Goal: Information Seeking & Learning: Learn about a topic

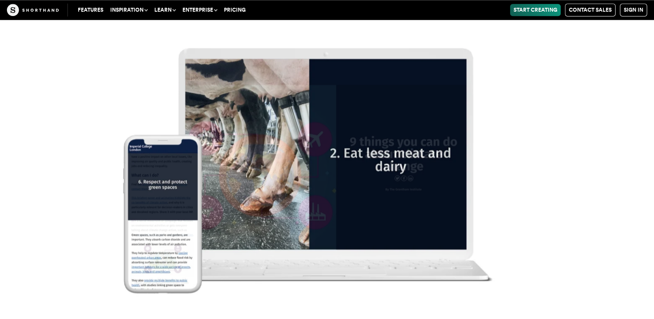
scroll to position [10875, 0]
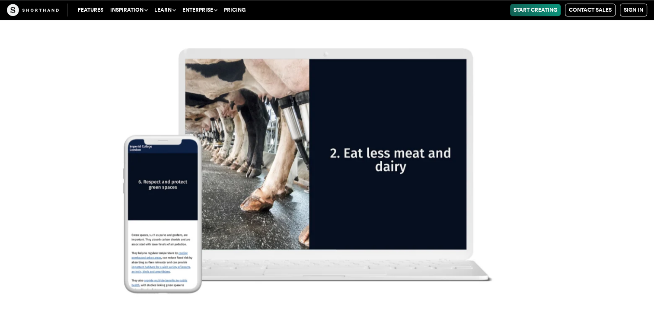
click at [345, 151] on img at bounding box center [327, 159] width 654 height 319
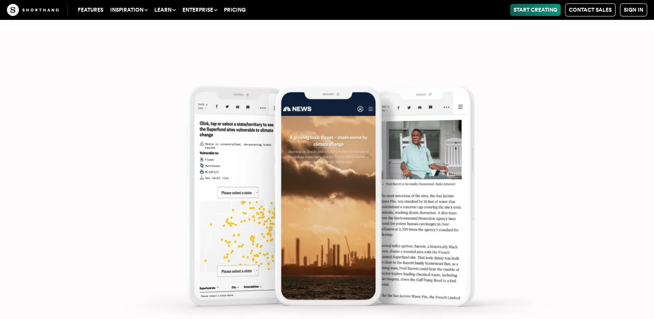
scroll to position [6602, 0]
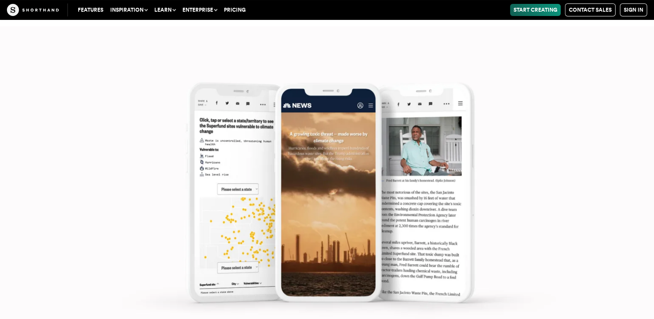
click at [341, 205] on img at bounding box center [327, 185] width 654 height 319
click at [377, 229] on img at bounding box center [327, 185] width 654 height 319
click at [412, 220] on img at bounding box center [327, 185] width 654 height 319
click at [410, 214] on img at bounding box center [327, 185] width 654 height 319
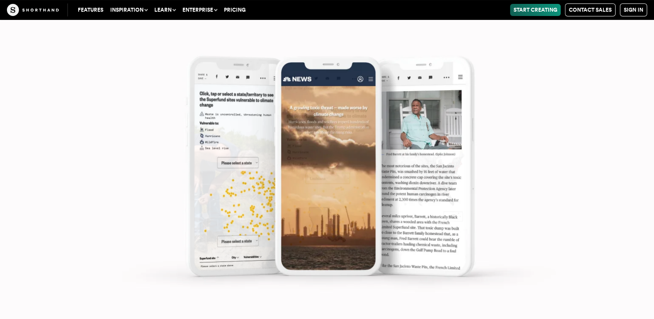
scroll to position [6659, 0]
click at [348, 227] on img at bounding box center [327, 159] width 654 height 319
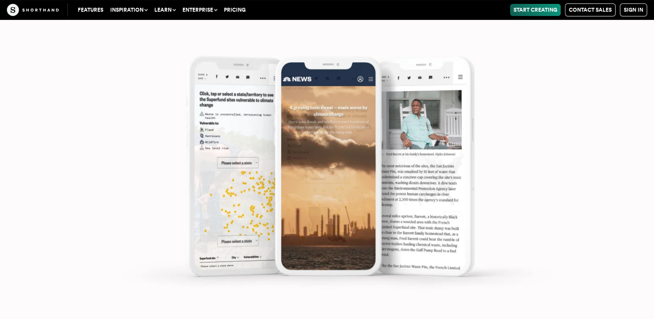
click at [348, 227] on img at bounding box center [327, 159] width 654 height 319
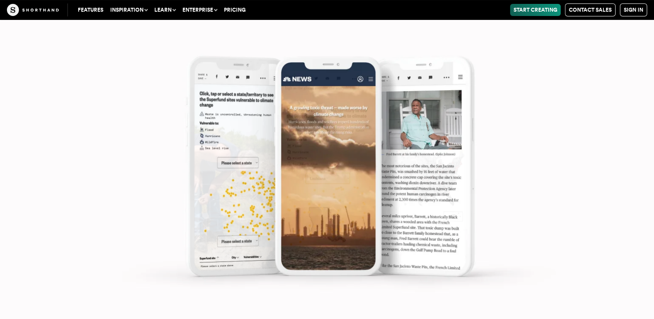
click at [409, 243] on img at bounding box center [327, 159] width 654 height 319
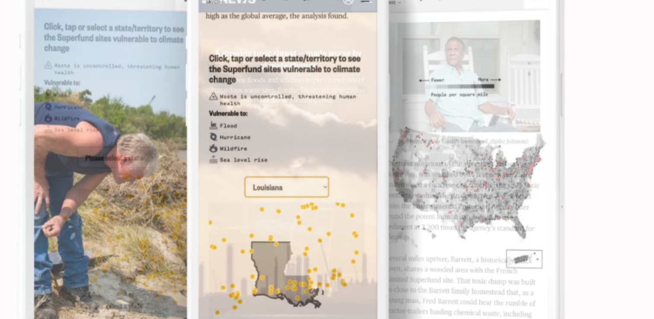
scroll to position [6863, 0]
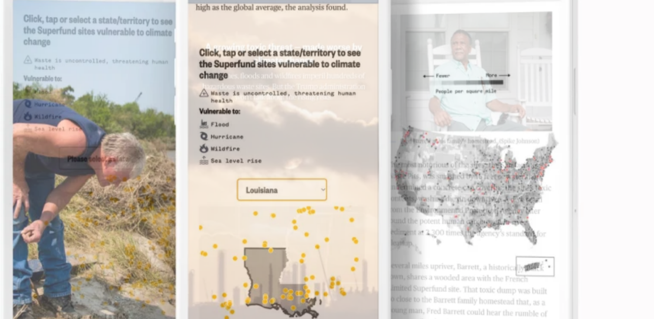
click at [358, 189] on img at bounding box center [327, 159] width 654 height 319
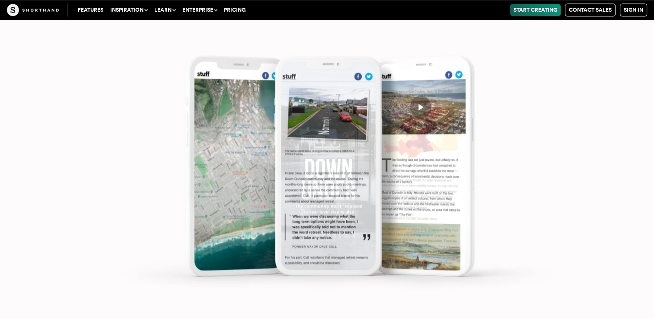
scroll to position [3977, 0]
click at [403, 197] on img at bounding box center [327, 159] width 654 height 319
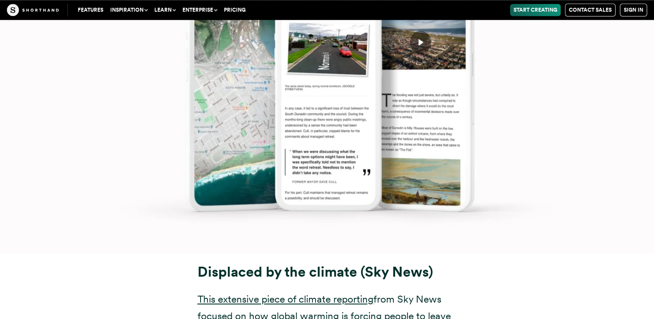
scroll to position [4138, 0]
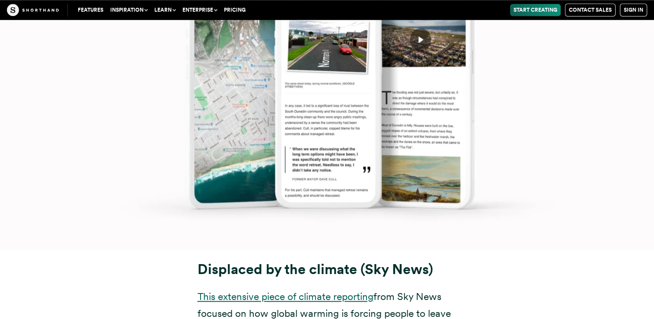
click at [306, 291] on link "This extensive piece of climate reporting" at bounding box center [286, 297] width 176 height 12
